Goal: Navigation & Orientation: Find specific page/section

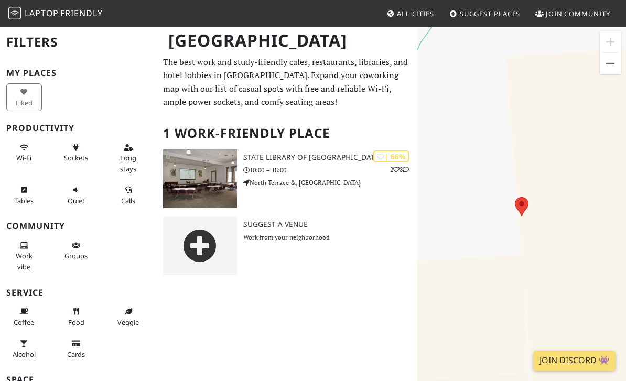
click at [22, 154] on span "Wi-Fi" at bounding box center [23, 157] width 15 height 9
click at [124, 154] on span "Long stays" at bounding box center [128, 163] width 16 height 20
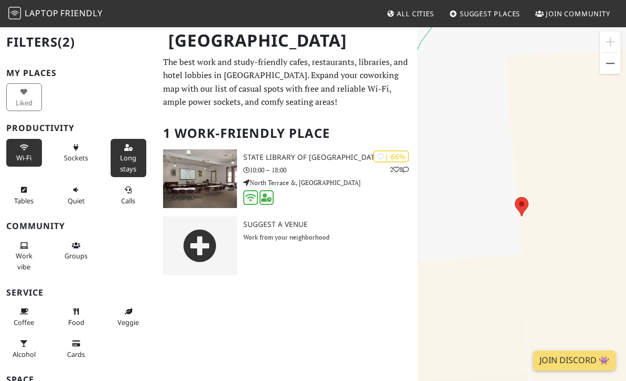
click at [21, 151] on button "Wi-Fi" at bounding box center [24, 153] width 36 height 28
click at [20, 145] on icon at bounding box center [24, 148] width 8 height 7
click at [24, 146] on icon at bounding box center [24, 148] width 8 height 7
click at [75, 42] on span "(1)" at bounding box center [66, 41] width 17 height 17
click at [33, 14] on span "Laptop" at bounding box center [42, 13] width 34 height 12
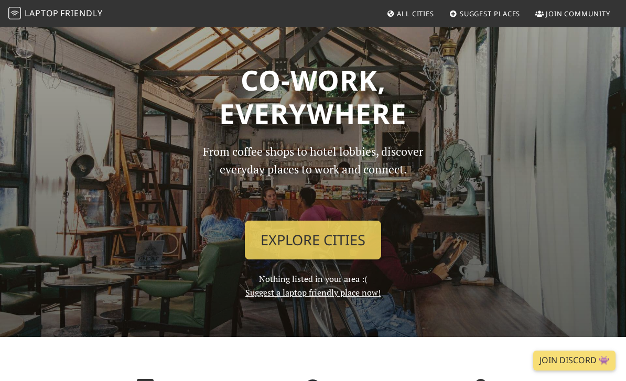
click at [408, 19] on link "All Cities" at bounding box center [410, 13] width 56 height 19
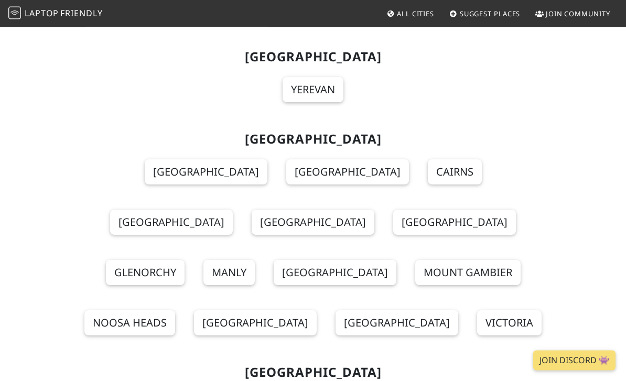
scroll to position [427, 0]
click at [145, 160] on link "Adelaide" at bounding box center [206, 172] width 123 height 25
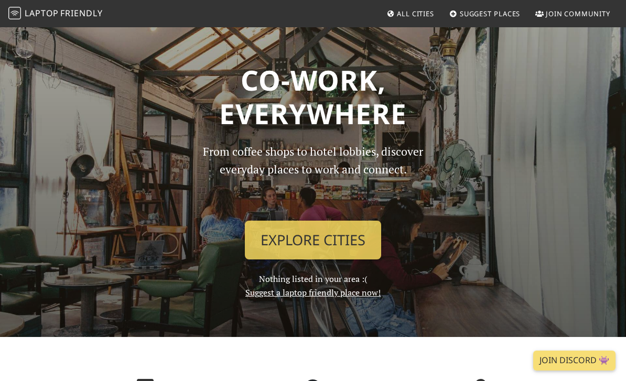
scroll to position [380, 0]
